Goal: Transaction & Acquisition: Purchase product/service

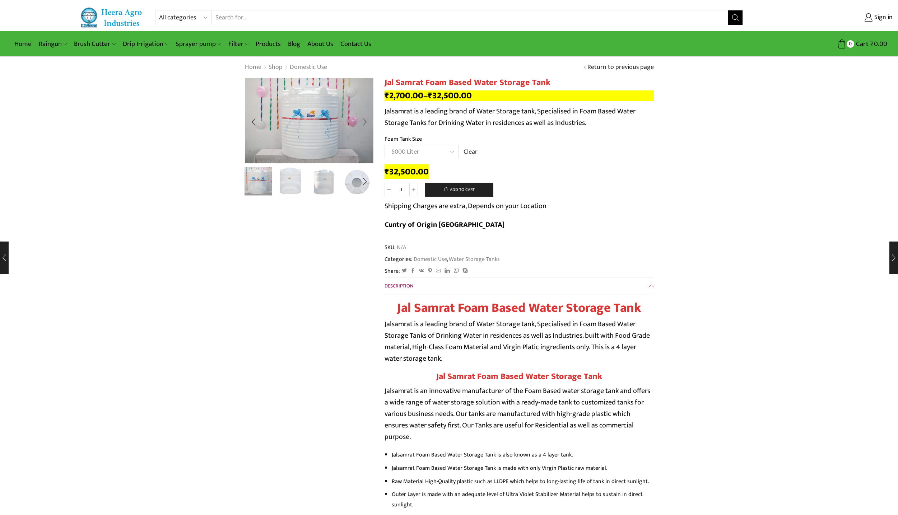
click at [292, 182] on img "2 / 5" at bounding box center [291, 181] width 30 height 30
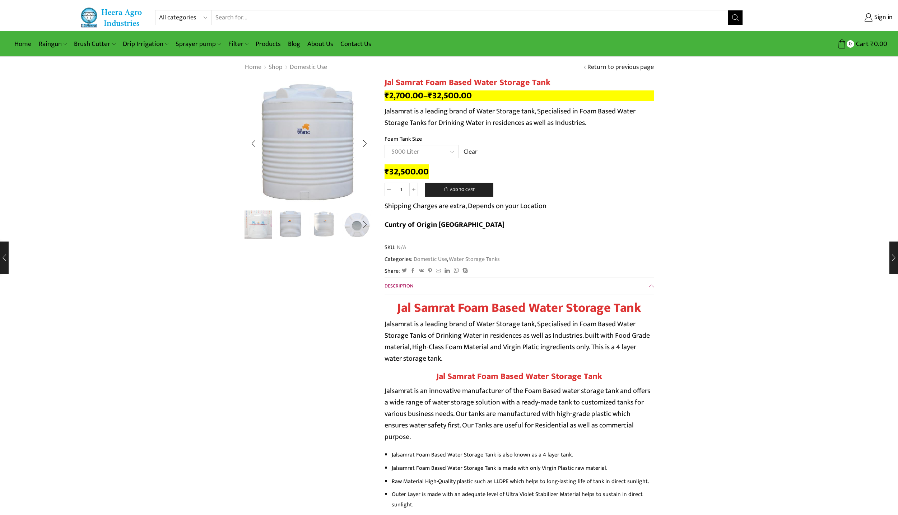
click at [329, 229] on img "3 / 5" at bounding box center [324, 224] width 30 height 30
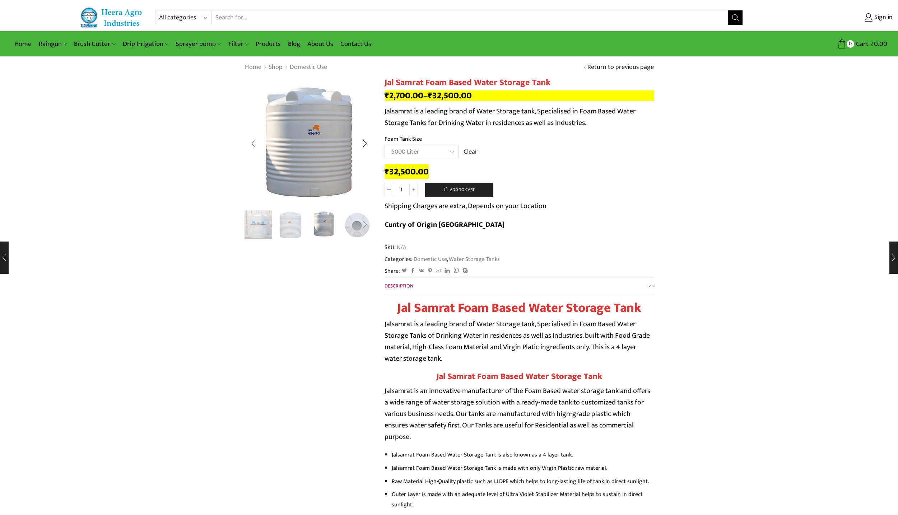
click at [356, 224] on div "Next slide" at bounding box center [365, 225] width 18 height 18
click at [330, 226] on img "4 / 5" at bounding box center [324, 224] width 30 height 30
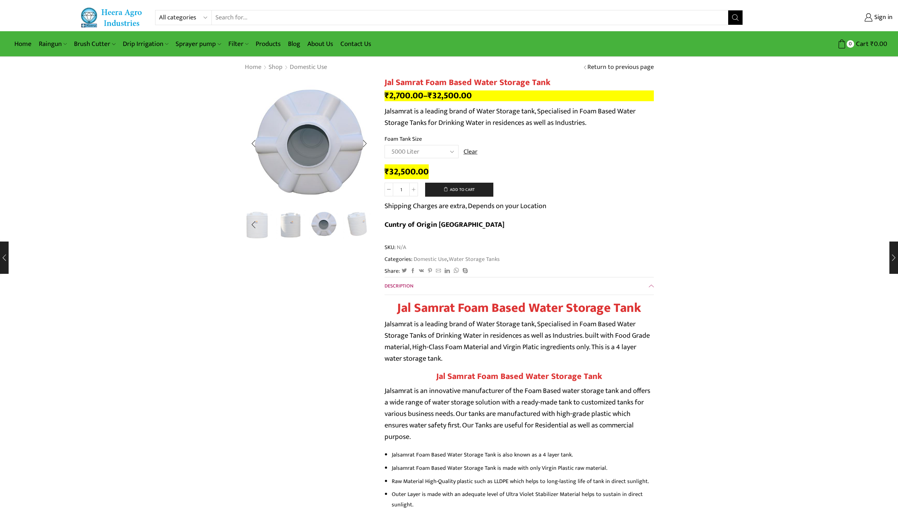
click at [355, 225] on img "5 / 5" at bounding box center [357, 224] width 30 height 30
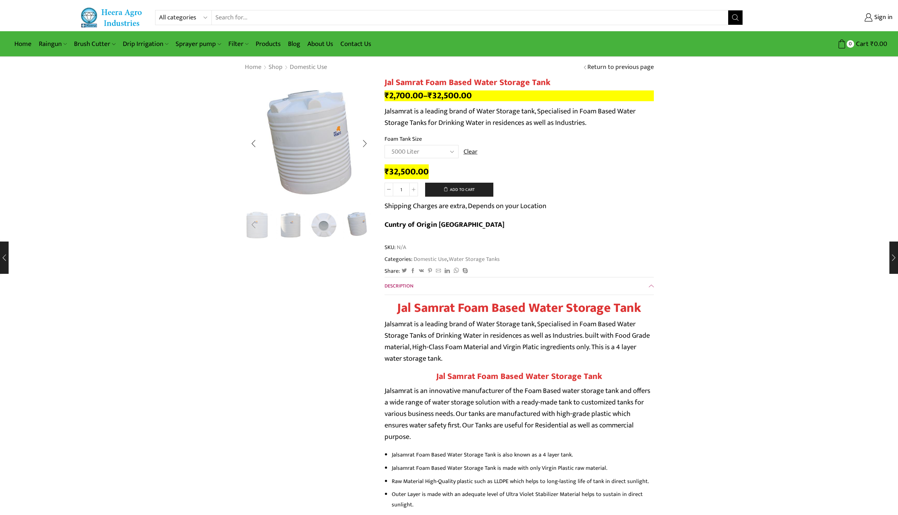
click at [258, 223] on div "Previous slide" at bounding box center [254, 225] width 18 height 18
click at [253, 224] on img "1 / 5" at bounding box center [258, 224] width 30 height 30
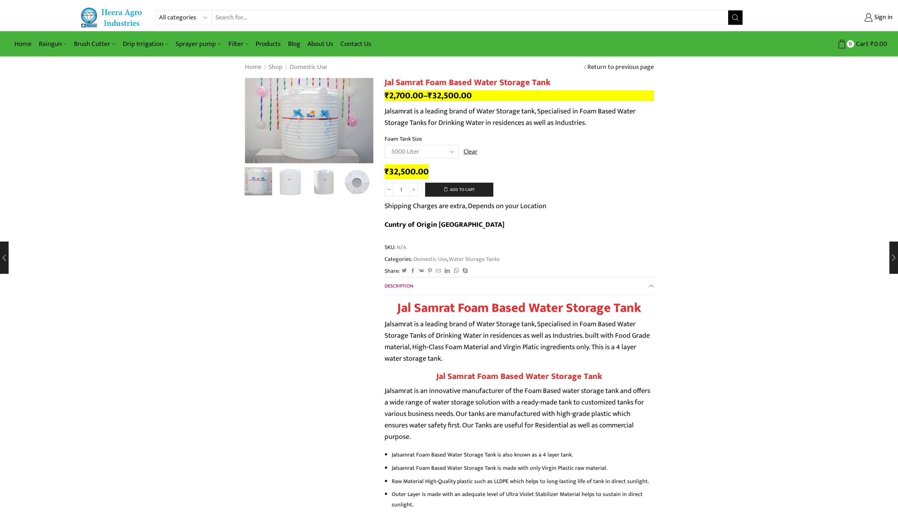
drag, startPoint x: 385, startPoint y: 110, endPoint x: 602, endPoint y: 120, distance: 217.2
click at [602, 120] on p "Jalsamrat is a leading brand of Water Storage tank, Specialised in Foam Based W…" at bounding box center [519, 117] width 269 height 23
click at [621, 124] on p "Jalsamrat is a leading brand of Water Storage tank, Specialised in Foam Based W…" at bounding box center [519, 116] width 269 height 23
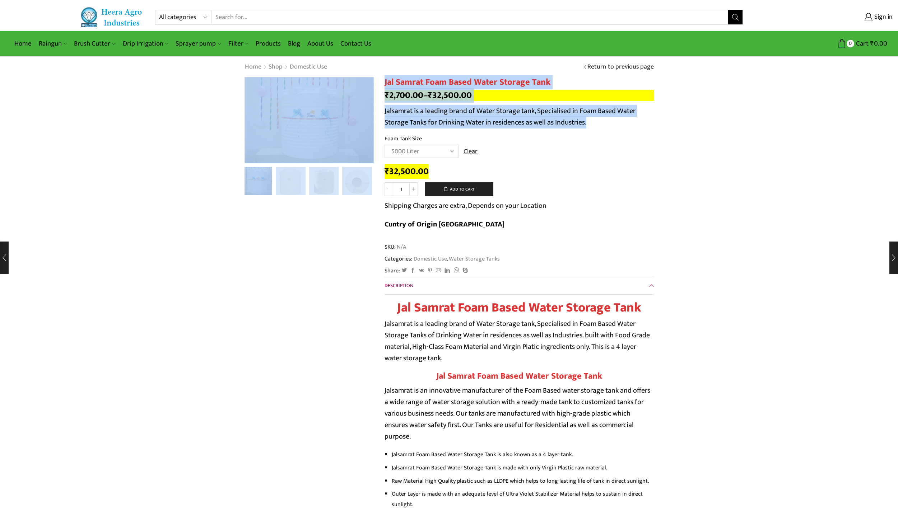
drag, startPoint x: 591, startPoint y: 125, endPoint x: 375, endPoint y: 109, distance: 216.5
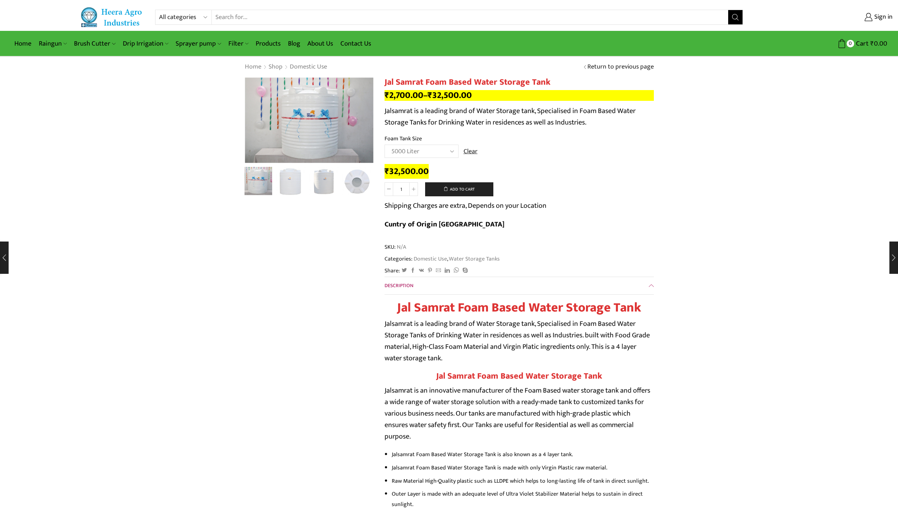
select select "2000 Liter"
click at [291, 182] on img "2 / 5" at bounding box center [291, 181] width 30 height 30
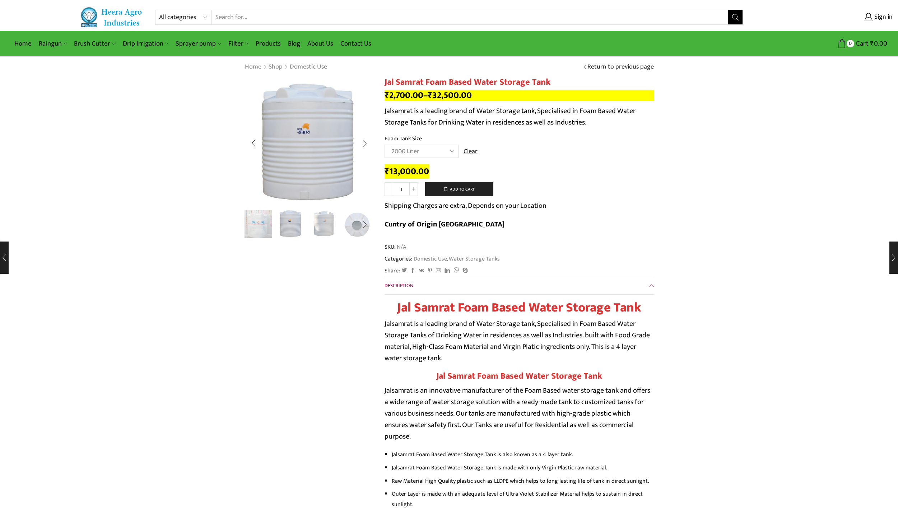
click at [329, 228] on img "3 / 5" at bounding box center [324, 224] width 30 height 30
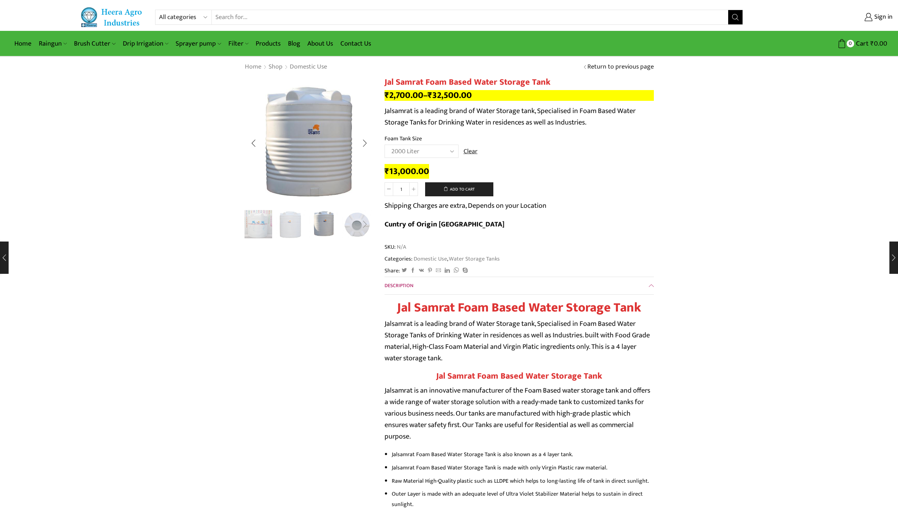
click at [358, 226] on div "Next slide" at bounding box center [365, 225] width 18 height 18
click at [362, 225] on img "5 / 5" at bounding box center [357, 224] width 30 height 30
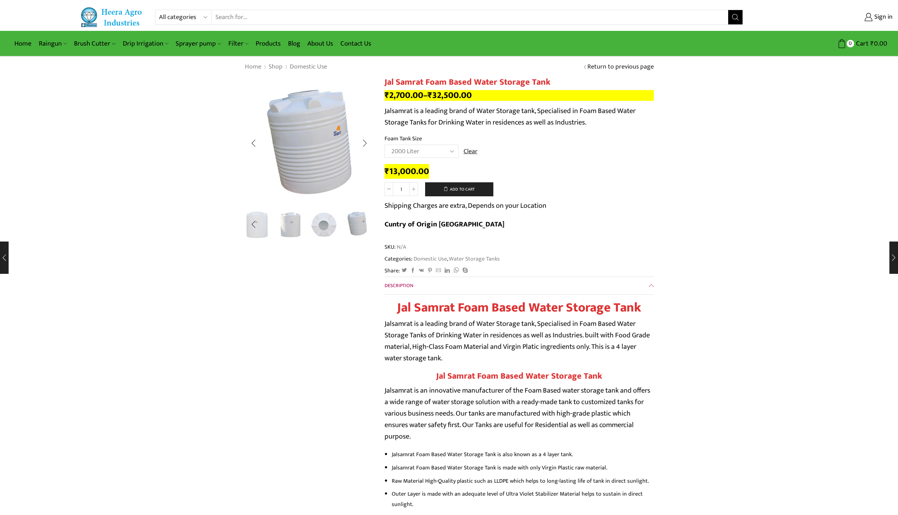
click at [354, 225] on img "5 / 5" at bounding box center [357, 224] width 30 height 30
click at [287, 228] on img "3 / 5" at bounding box center [291, 224] width 30 height 30
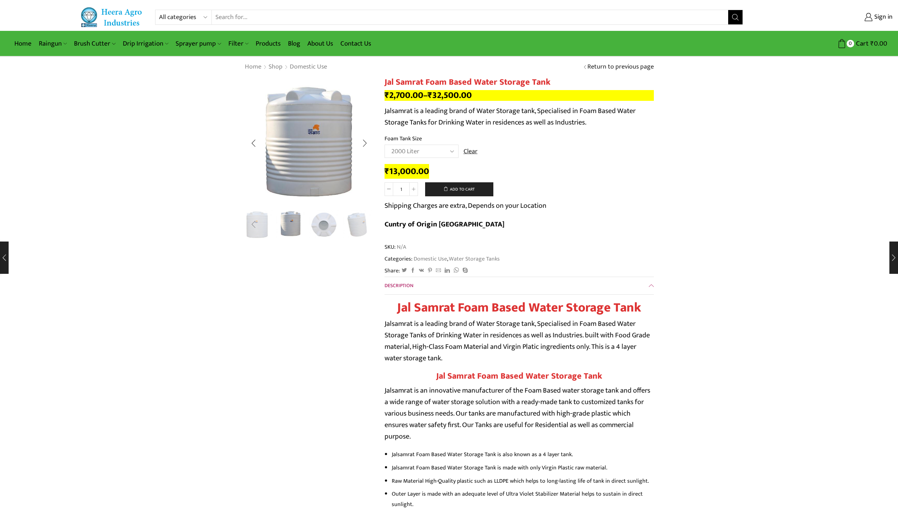
click at [251, 225] on div "Previous slide" at bounding box center [254, 225] width 18 height 18
click at [293, 227] on img "2 / 5" at bounding box center [291, 224] width 30 height 30
